Goal: Information Seeking & Learning: Learn about a topic

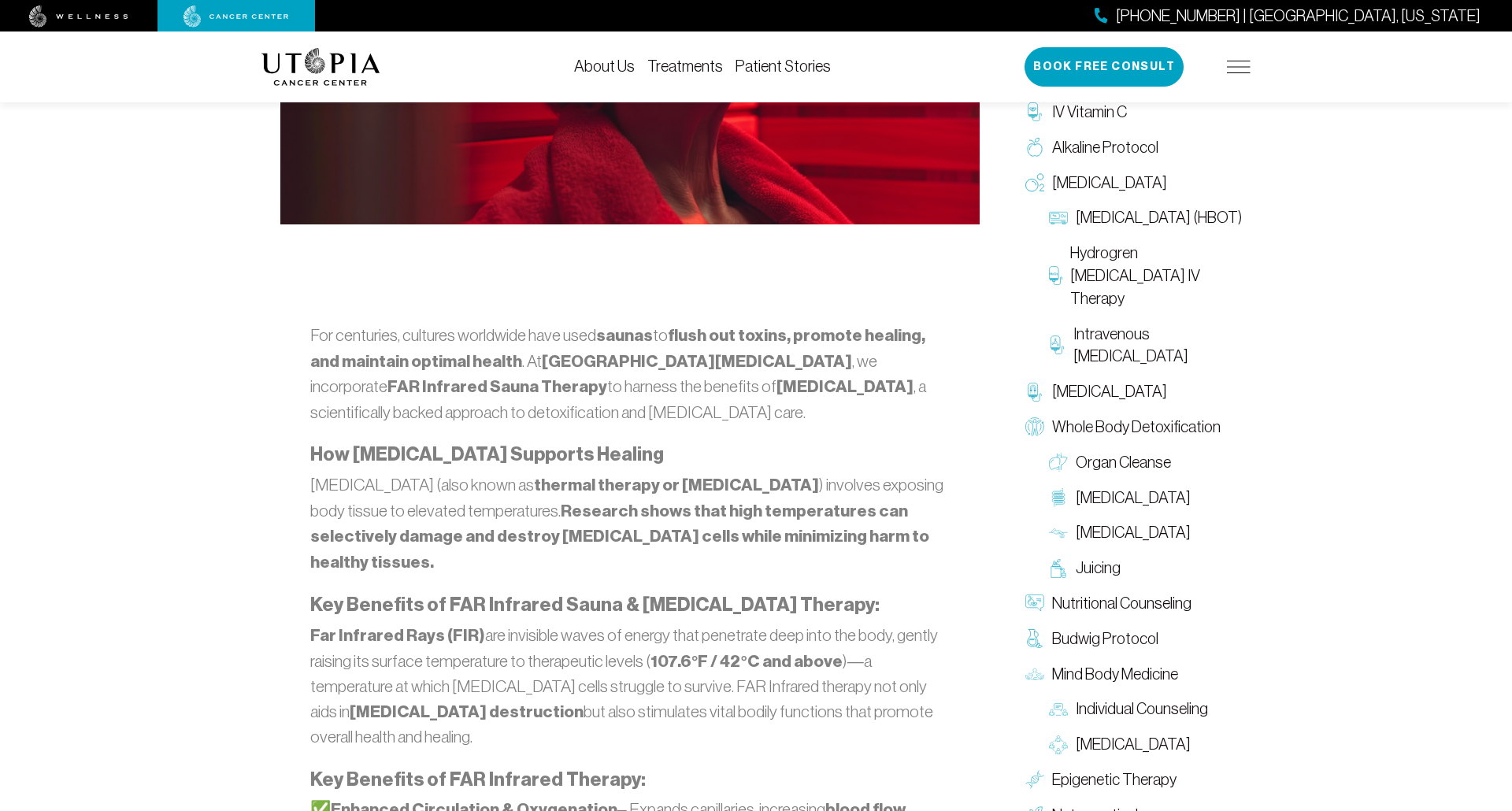
scroll to position [670, 0]
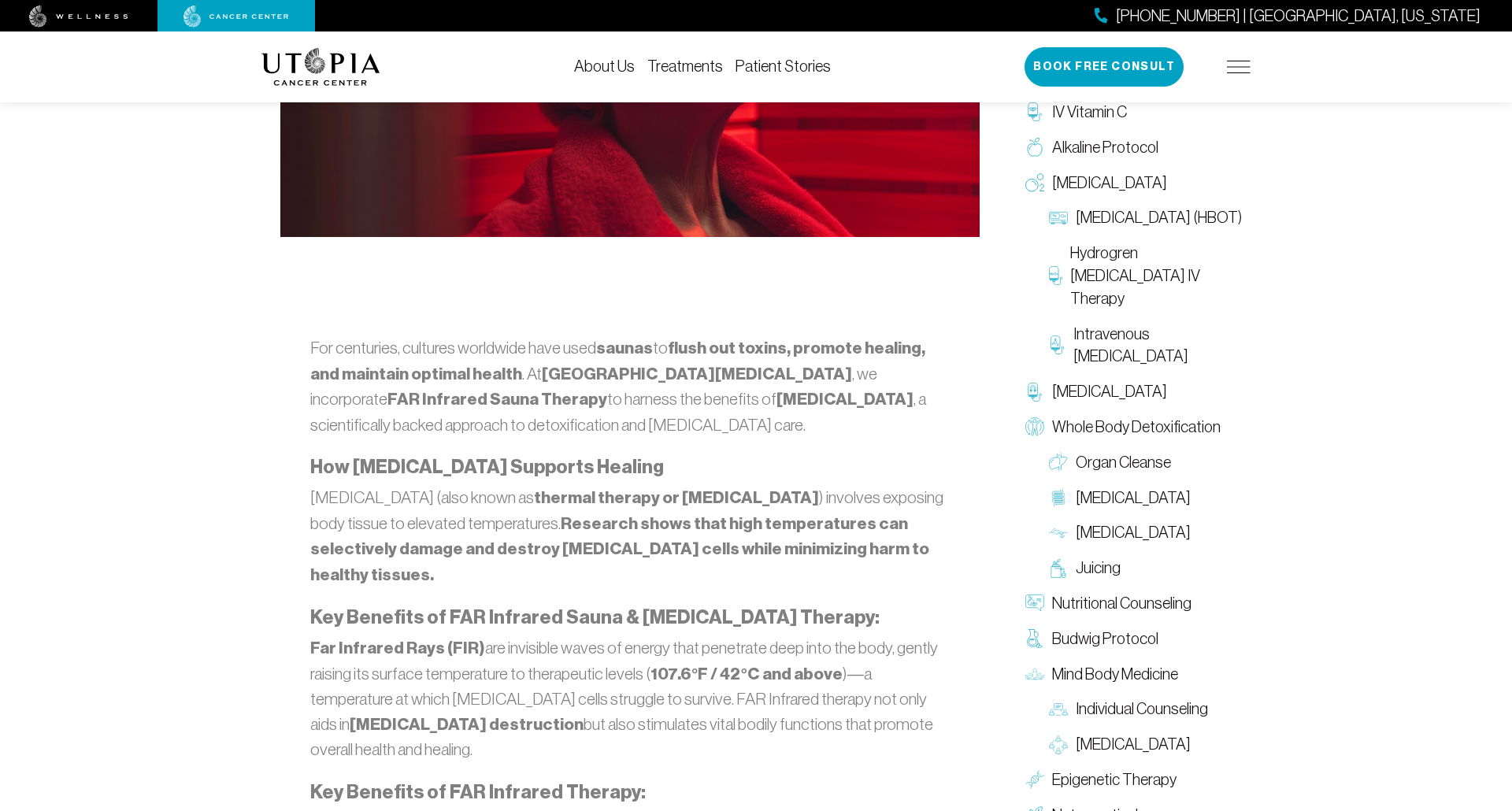
click at [1240, 70] on img at bounding box center [1239, 67] width 24 height 13
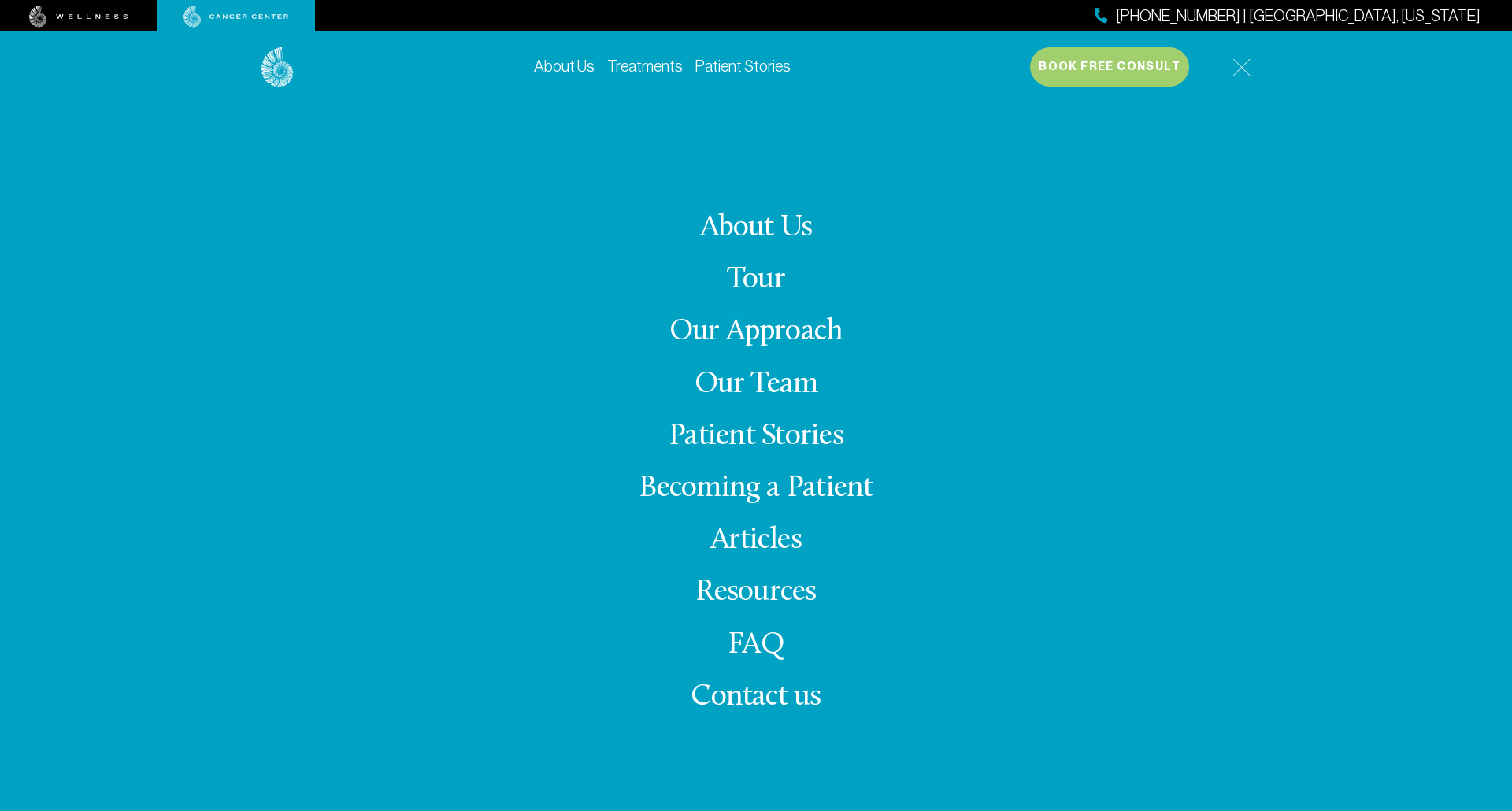
click at [766, 651] on link "FAQ" at bounding box center [756, 645] width 57 height 31
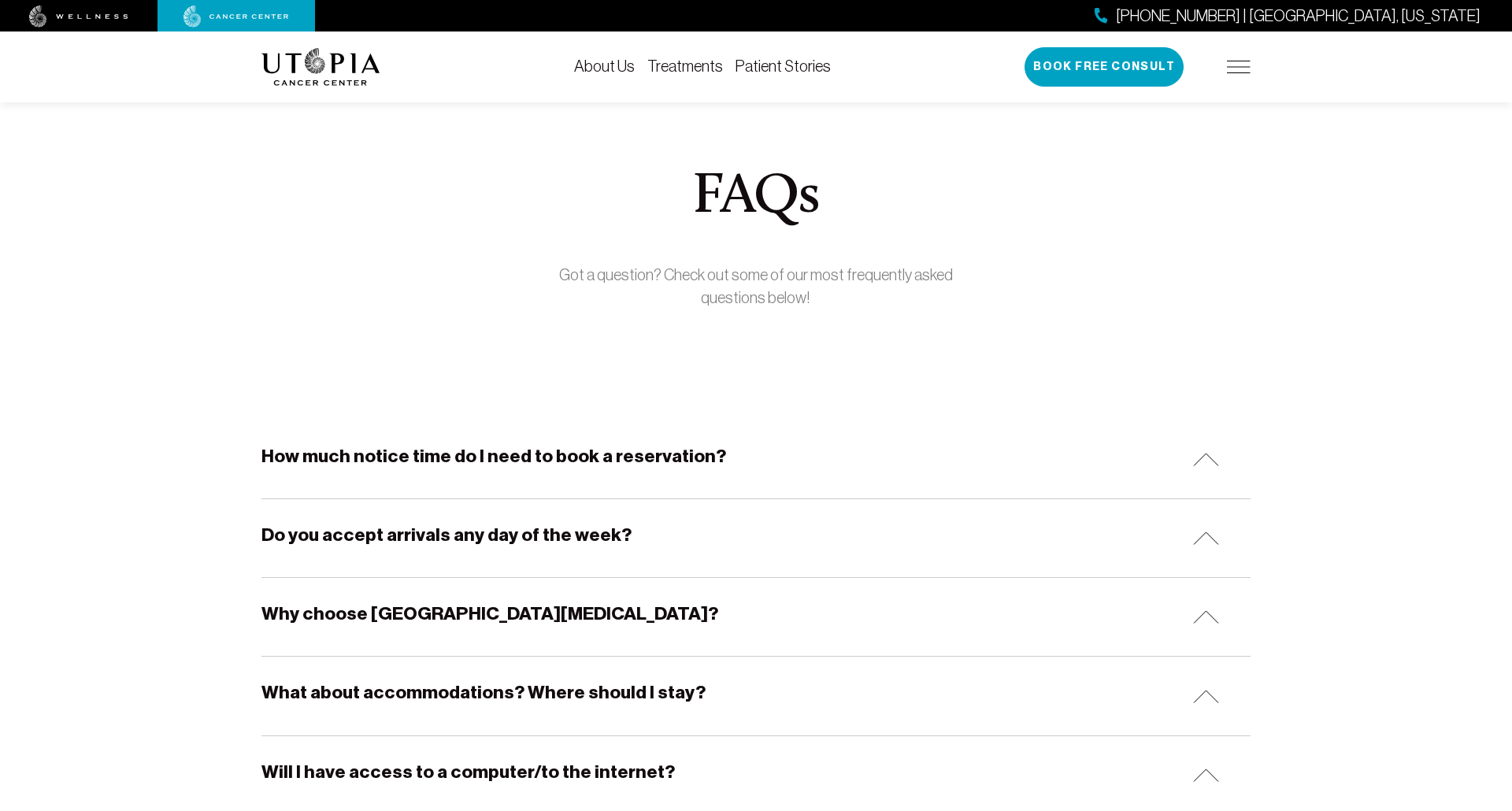
click at [902, 443] on div "How much notice time do I need to book a reservation?" at bounding box center [756, 459] width 989 height 78
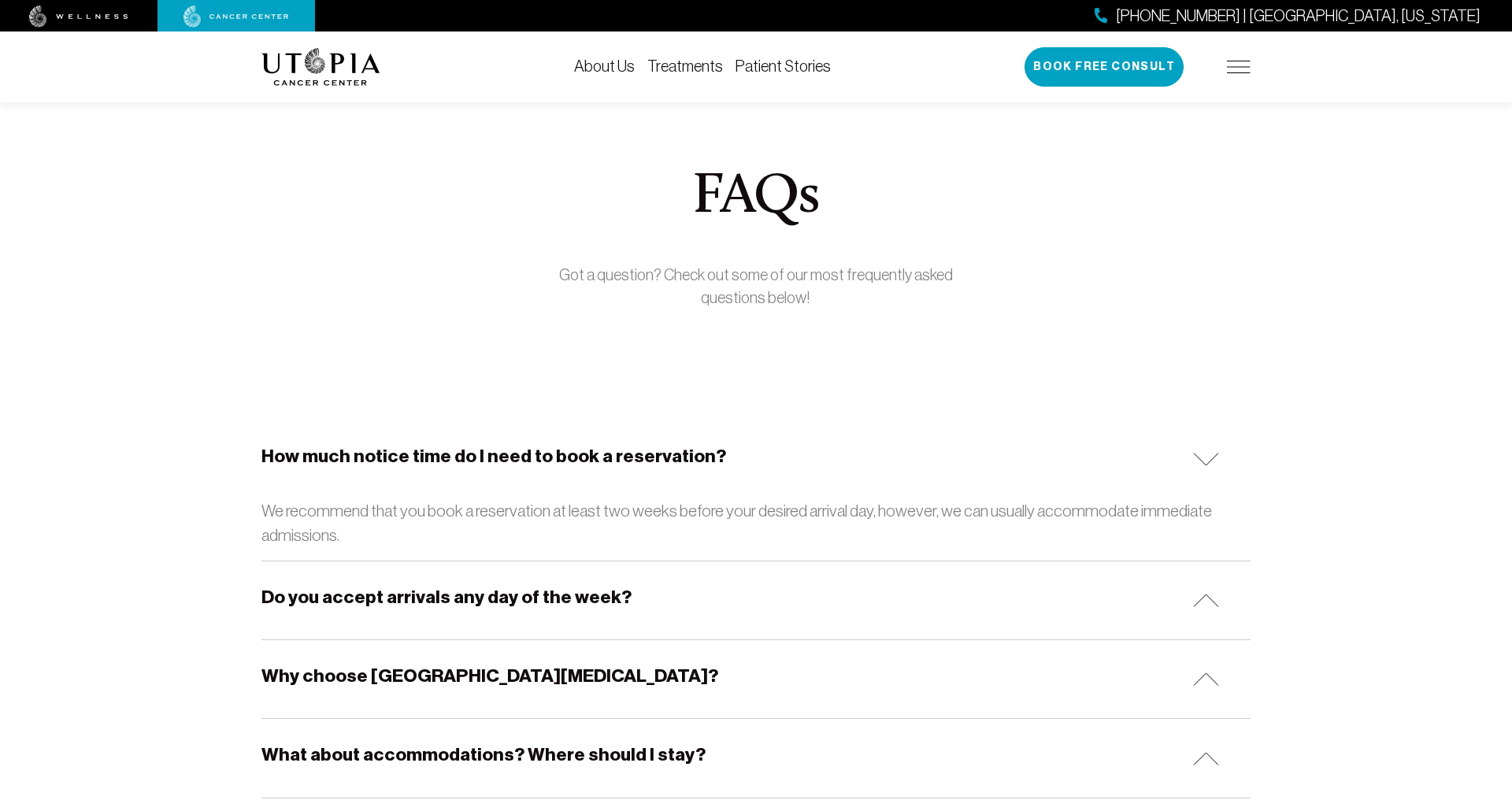
click at [693, 63] on link "Treatments" at bounding box center [684, 66] width 76 height 17
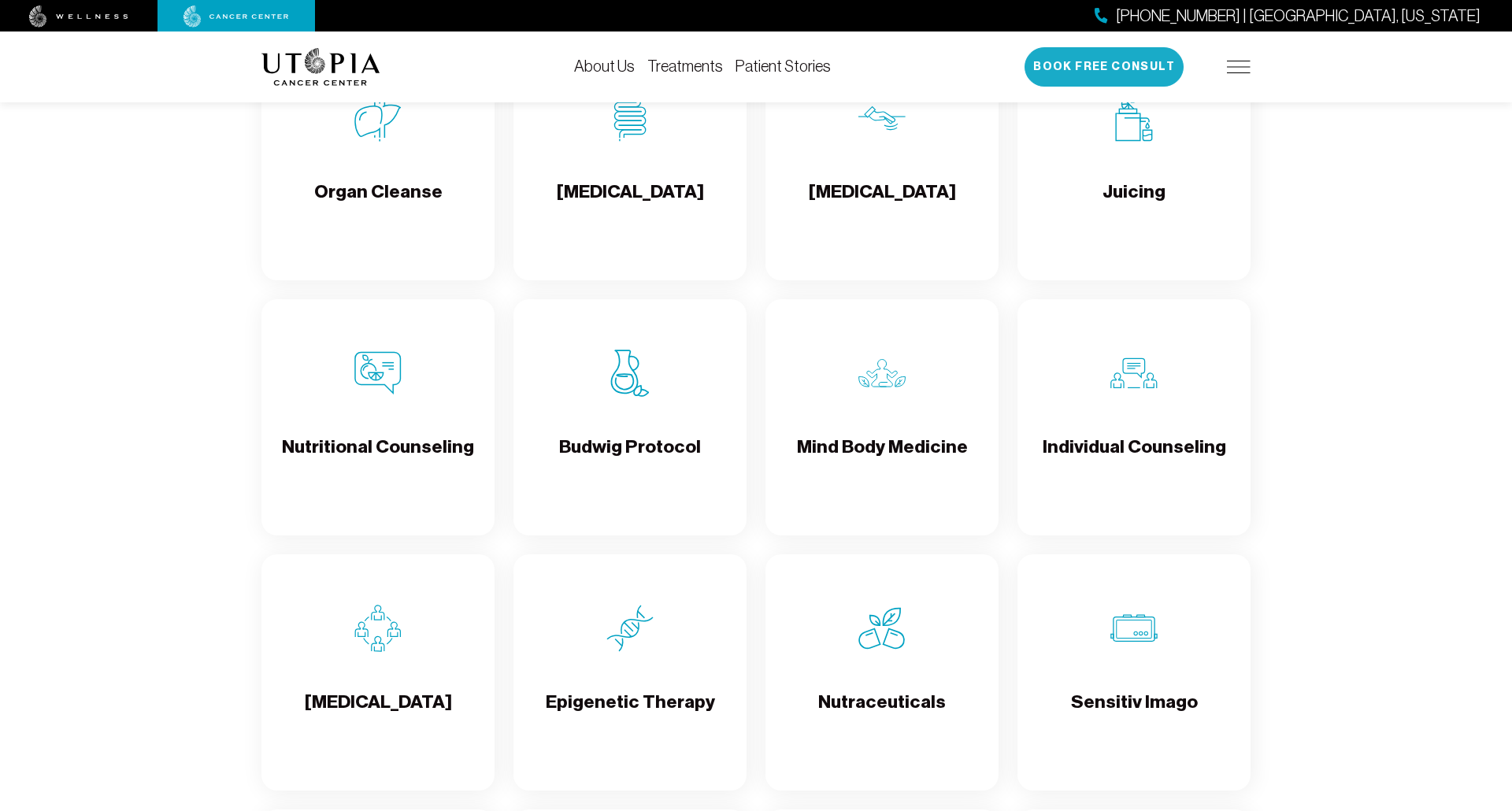
scroll to position [2266, 0]
